Goal: Task Accomplishment & Management: Complete application form

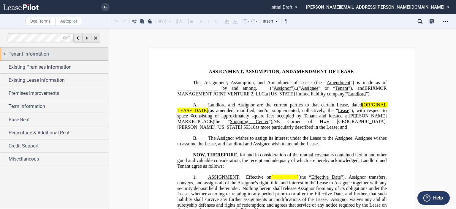
click at [36, 52] on span "Tenant Information" at bounding box center [29, 53] width 40 height 7
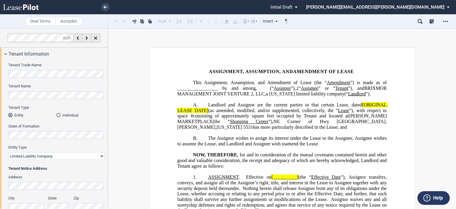
drag, startPoint x: 108, startPoint y: 76, endPoint x: 109, endPoint y: 85, distance: 9.0
click at [109, 88] on div "Deal Terms Autopilot Style Normal 8pt 9pt 10pt 10.5pt 11pt 12pt 14pt 16pt Norma…" at bounding box center [228, 119] width 456 height 180
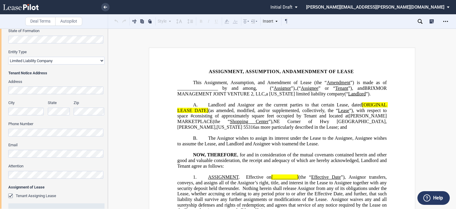
scroll to position [94, 0]
click at [7, 91] on div "Tenant Trade Name Tenant Name Tenant Type Entity Individual State of Formation …" at bounding box center [54, 149] width 108 height 367
click at [0, 90] on div "Tenant Trade Name Tenant Name Tenant Type Entity Individual State of Formation …" at bounding box center [54, 149] width 108 height 367
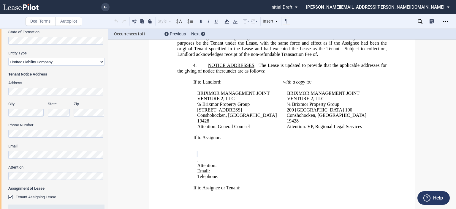
scroll to position [273, 0]
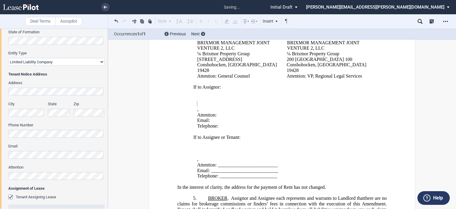
click at [7, 111] on div "City" at bounding box center [26, 111] width 43 height 21
click at [7, 178] on div "Tenant Trade Name Tenant Name Tenant Type Entity Individual State of Formation …" at bounding box center [54, 149] width 108 height 367
click at [1, 134] on div "Tenant Trade Name Tenant Name Tenant Type Entity Individual State of Formation …" at bounding box center [54, 149] width 108 height 367
click at [0, 149] on div "Tenant Trade Name Tenant Name Tenant Type Entity Individual State of Formation …" at bounding box center [54, 149] width 108 height 367
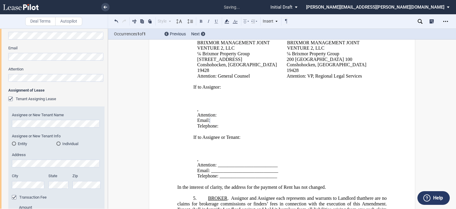
scroll to position [198, 0]
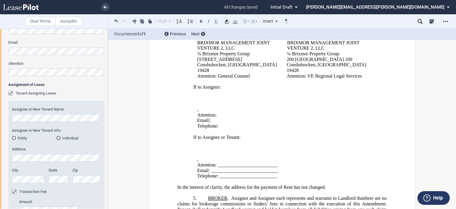
drag, startPoint x: 106, startPoint y: 110, endPoint x: 108, endPoint y: 84, distance: 26.2
click at [108, 84] on div "Deal Terms Autopilot Style Normal 8pt 9pt 10pt 10.5pt 11pt 12pt 14pt 16pt Norma…" at bounding box center [228, 119] width 456 height 180
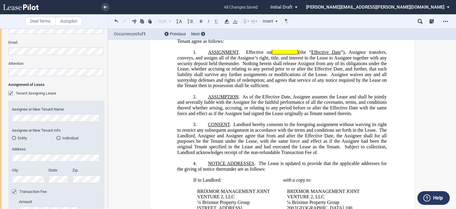
scroll to position [0, 0]
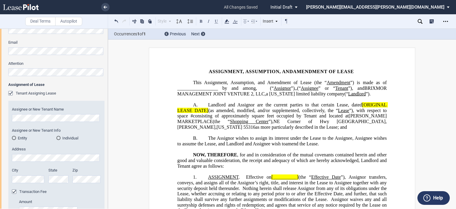
click at [13, 140] on div "Entity" at bounding box center [14, 138] width 4 height 4
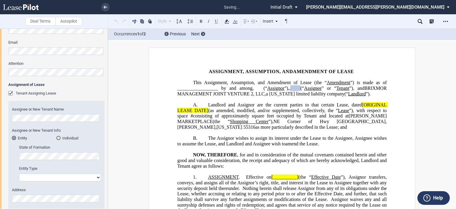
click at [91, 179] on select "Corporation Limited Liability Company General Partnership Limited Partnership O…" at bounding box center [60, 177] width 82 height 8
select select "limited liability company"
click at [19, 173] on select "Corporation Limited Liability Company General Partnership Limited Partnership O…" at bounding box center [60, 177] width 82 height 8
drag, startPoint x: 108, startPoint y: 111, endPoint x: 107, endPoint y: 132, distance: 20.8
click at [107, 132] on div at bounding box center [54, 119] width 108 height 180
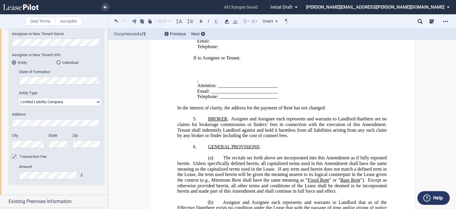
scroll to position [354, 0]
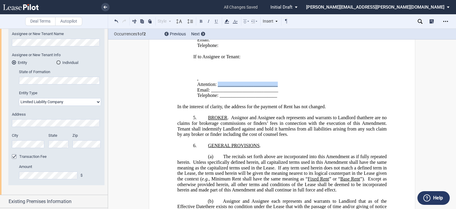
drag, startPoint x: 217, startPoint y: 86, endPoint x: 277, endPoint y: 83, distance: 60.1
click at [277, 83] on p "Attention: _________________________" at bounding box center [285, 85] width 176 height 6
drag, startPoint x: 216, startPoint y: 85, endPoint x: 276, endPoint y: 85, distance: 59.1
click at [276, 85] on span "Attention: _________________________" at bounding box center [237, 84] width 80 height 5
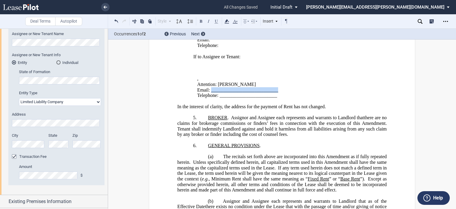
drag, startPoint x: 211, startPoint y: 91, endPoint x: 278, endPoint y: 92, distance: 67.7
click at [278, 92] on p "Email: ____________________________" at bounding box center [285, 90] width 176 height 6
drag, startPoint x: 277, startPoint y: 97, endPoint x: 219, endPoint y: 97, distance: 58.2
click at [219, 97] on p "Telephone: ________________________" at bounding box center [285, 96] width 176 height 6
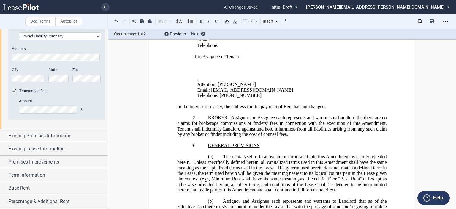
scroll to position [339, 0]
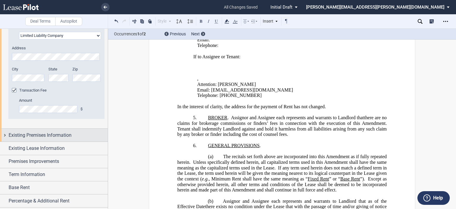
click at [47, 134] on span "Existing Premises Information" at bounding box center [40, 135] width 63 height 7
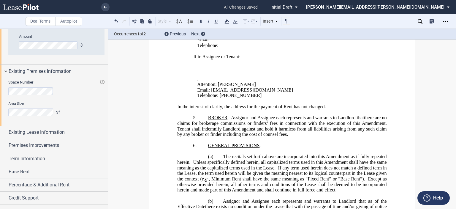
scroll to position [412, 0]
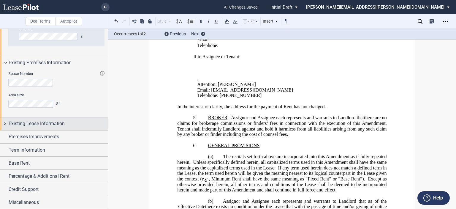
click at [27, 122] on span "Existing Lease Information" at bounding box center [37, 123] width 56 height 7
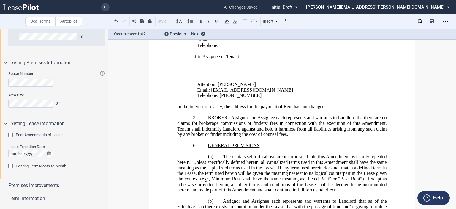
click at [11, 134] on div "Prior Amendments of Lease" at bounding box center [11, 135] width 6 height 6
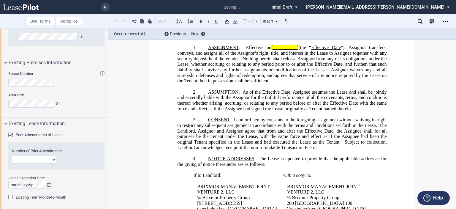
scroll to position [0, 0]
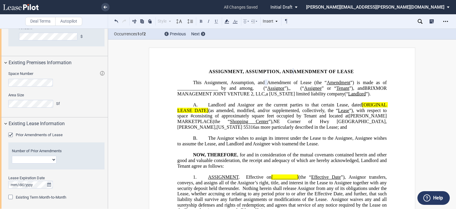
click at [53, 159] on select "1 2 3 4 5 6 7 8 9 10 11 12" at bounding box center [34, 160] width 45 height 8
click at [12, 156] on select "1 2 3 4 5 6 7 8 9 10 11 12" at bounding box center [34, 160] width 45 height 8
click at [55, 159] on select "1 2 3 4 5 6 7 8 9 10 11 12" at bounding box center [34, 160] width 45 height 8
select select "number:3"
click at [12, 156] on select "1 2 3 4 5 6 7 8 9 10 11 12" at bounding box center [34, 160] width 45 height 8
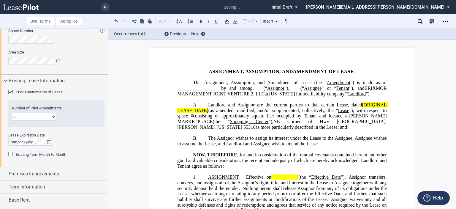
scroll to position [492, 0]
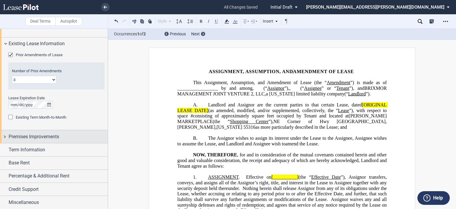
click at [52, 139] on span "Premises Improvements" at bounding box center [34, 136] width 50 height 7
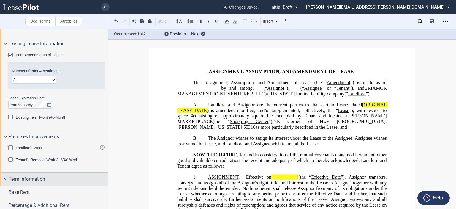
drag, startPoint x: 108, startPoint y: 164, endPoint x: 105, endPoint y: 184, distance: 19.5
click at [106, 184] on div at bounding box center [54, 119] width 108 height 180
click at [45, 176] on span "Term Information" at bounding box center [27, 178] width 37 height 7
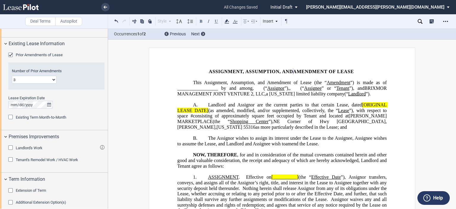
scroll to position [550, 0]
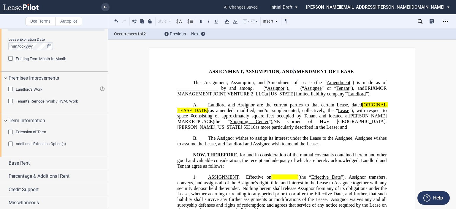
click at [360, 107] on span "Landlord and Assignor are the current parties to that certain Lease, dated" at bounding box center [285, 104] width 154 height 5
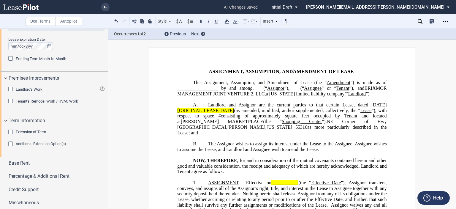
click at [234, 113] on span "[ORIGINAL LEASE DATE]" at bounding box center [205, 109] width 57 height 5
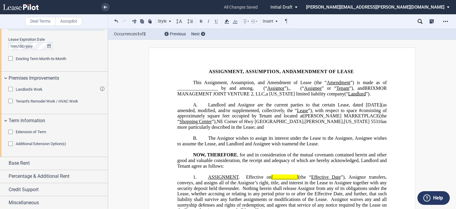
click at [381, 107] on span "Landlord and Assignor are the current parties to that certain Lease, dated [DAT…" at bounding box center [294, 104] width 173 height 5
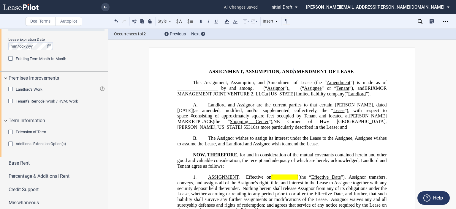
click at [331, 102] on p "﻿" at bounding box center [281, 99] width 209 height 6
click at [31, 192] on div "Credit Support" at bounding box center [54, 189] width 108 height 13
click at [9, 200] on div "Existing Guarantor" at bounding box center [11, 201] width 6 height 6
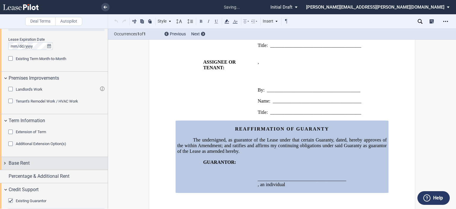
scroll to position [782, 0]
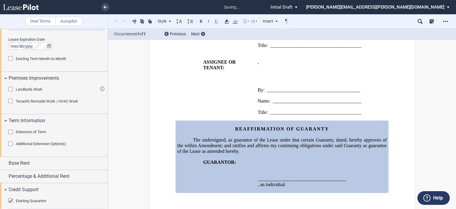
drag, startPoint x: 106, startPoint y: 159, endPoint x: 107, endPoint y: 173, distance: 14.3
click at [107, 179] on div at bounding box center [54, 119] width 108 height 180
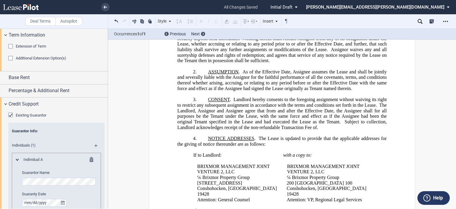
scroll to position [706, 0]
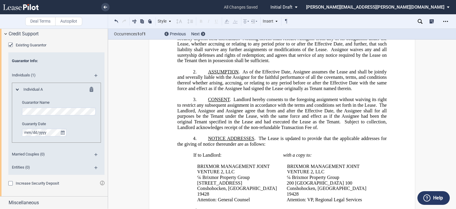
click at [11, 181] on div "Increase Security Deposit" at bounding box center [11, 184] width 6 height 6
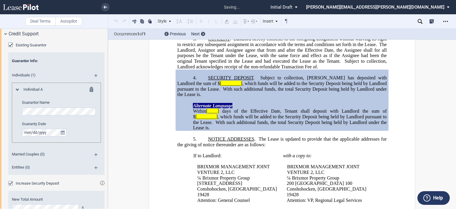
scroll to position [216, 0]
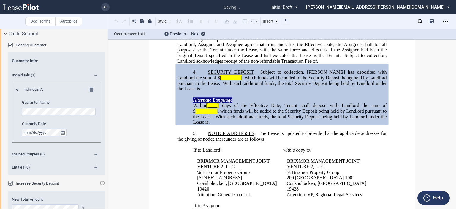
drag, startPoint x: 106, startPoint y: 178, endPoint x: 102, endPoint y: 92, distance: 85.9
click at [102, 92] on div "Existing Guarantor Guarantor Info : Individuals (1) Individual A Guarantor Name…" at bounding box center [54, 133] width 108 height 187
click at [447, 19] on icon "Open Lease options menu" at bounding box center [445, 21] width 5 height 5
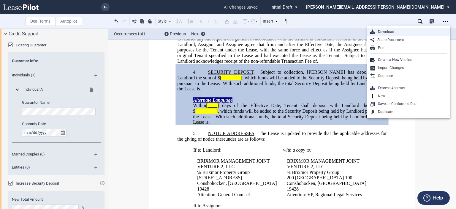
click at [391, 34] on div "Download" at bounding box center [411, 31] width 72 height 5
